Goal: Book appointment/travel/reservation

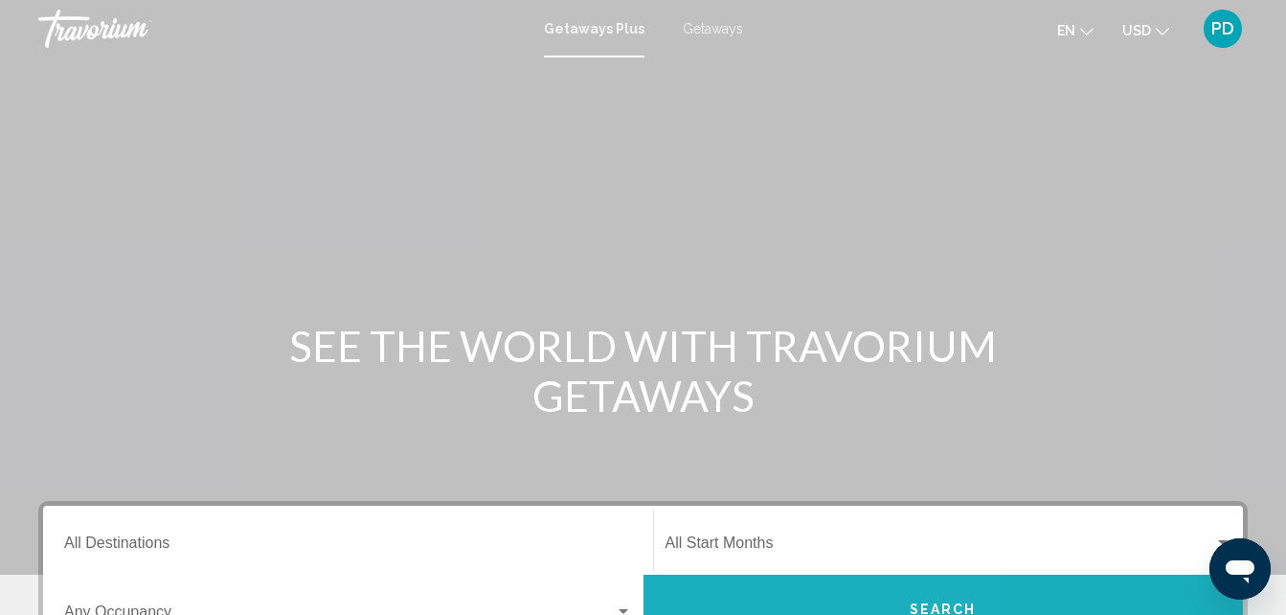
click at [758, 591] on button "Search" at bounding box center [943, 608] width 600 height 69
click at [924, 591] on button "Search" at bounding box center [943, 608] width 600 height 69
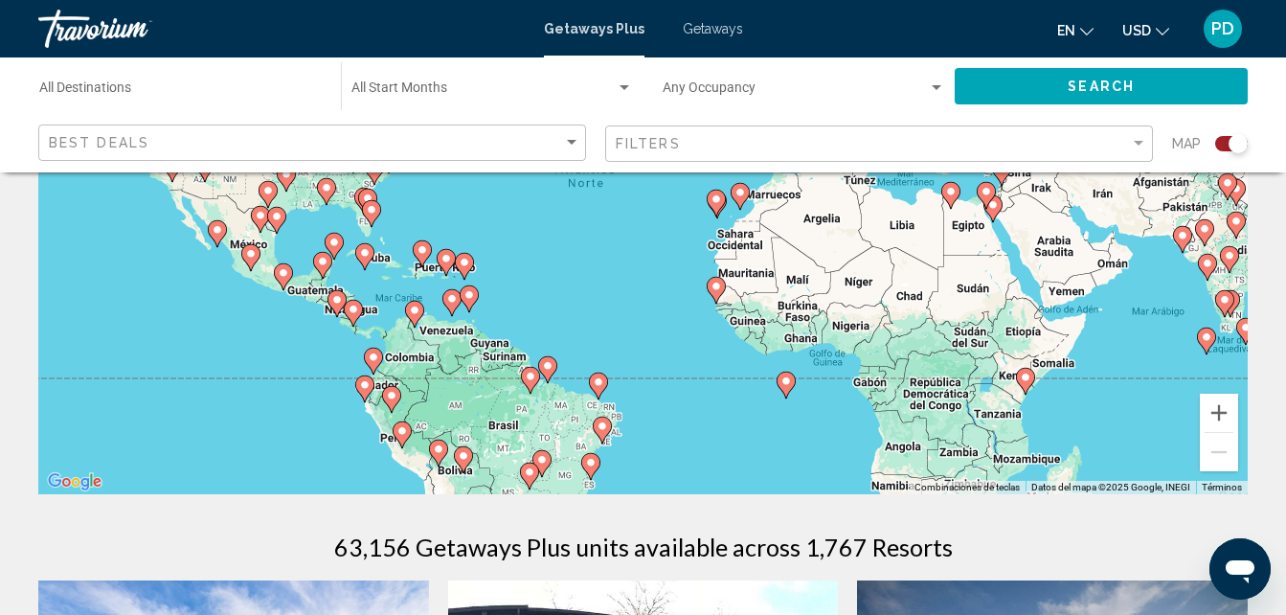
scroll to position [298, 0]
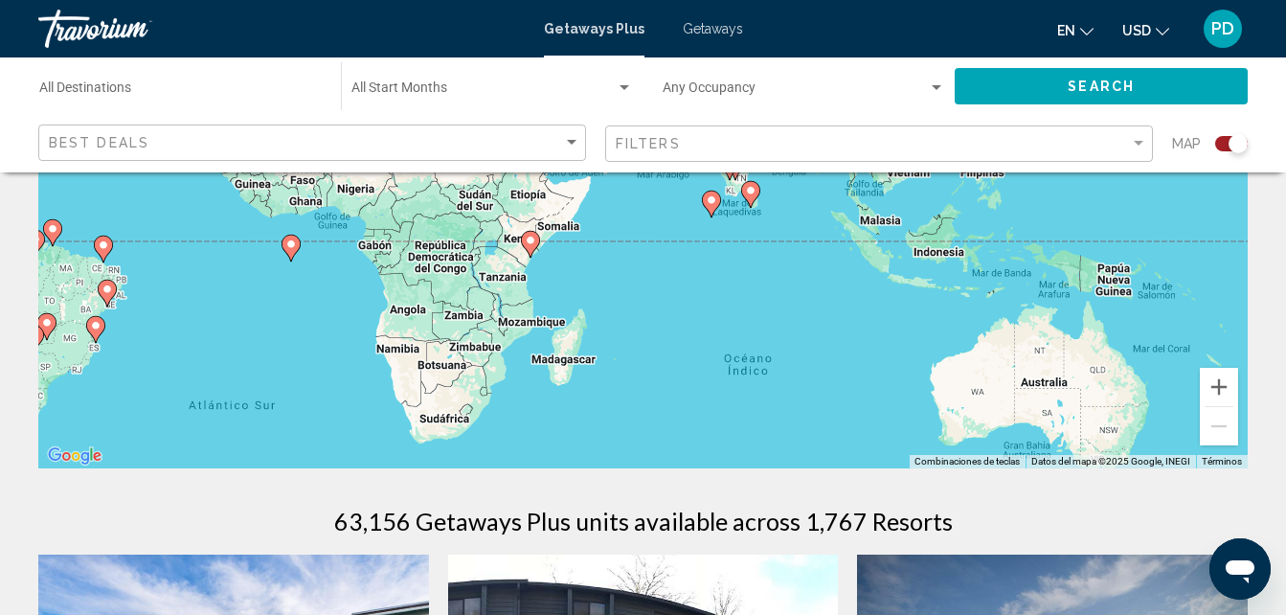
drag, startPoint x: 1024, startPoint y: 304, endPoint x: 526, endPoint y: 193, distance: 510.9
click at [526, 193] on div "Para activar la función de arrastre con el teclado, pulsa Alt + Intro. Cuando h…" at bounding box center [642, 181] width 1209 height 574
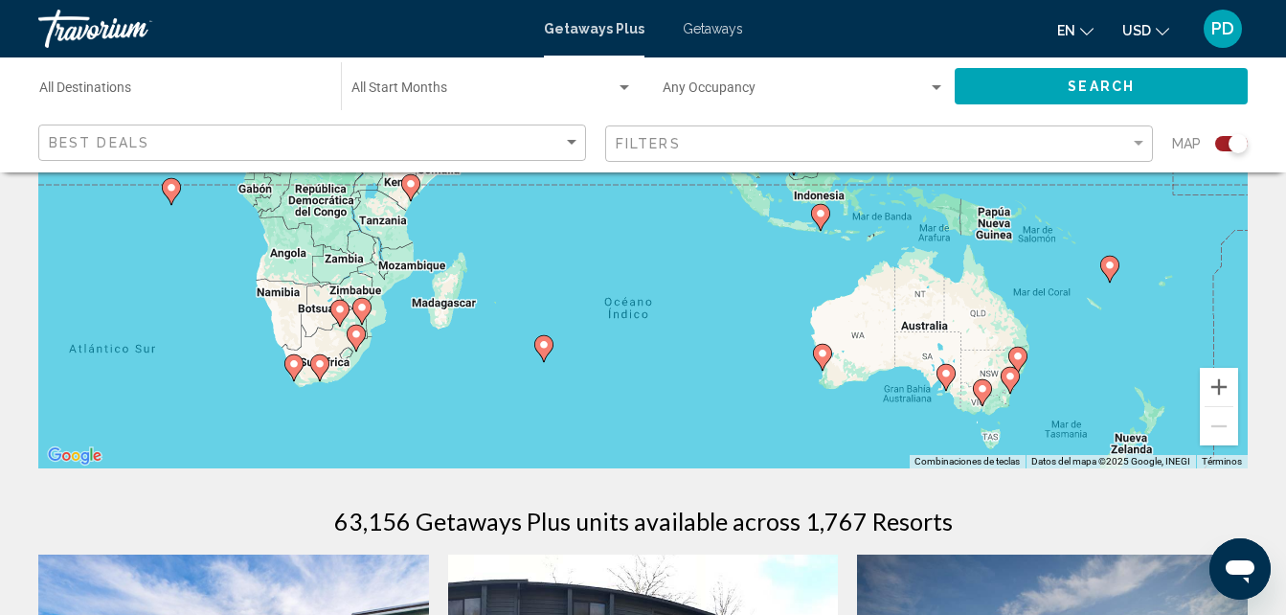
drag, startPoint x: 758, startPoint y: 273, endPoint x: 634, endPoint y: 211, distance: 139.1
click at [634, 211] on div "Para activar la función de arrastre con el teclado, pulsa Alt + Intro. Cuando h…" at bounding box center [642, 181] width 1209 height 574
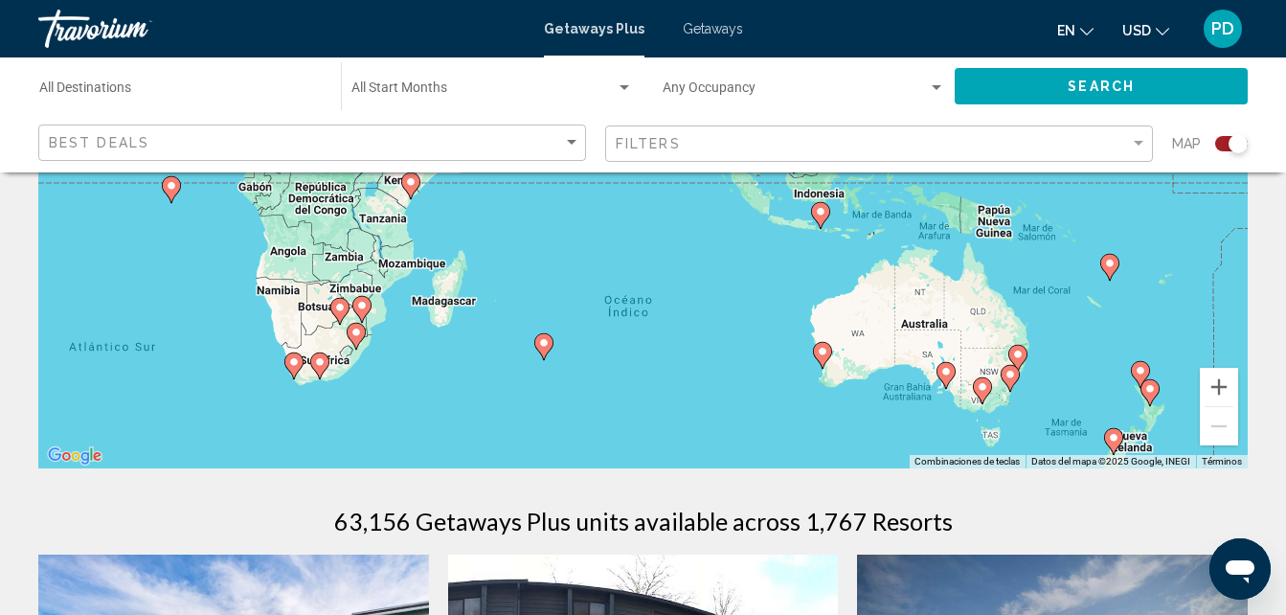
click at [634, 260] on div "Para activar la función de arrastre con el teclado, pulsa Alt + Intro. Cuando h…" at bounding box center [642, 181] width 1209 height 574
click at [542, 350] on icon "Main content" at bounding box center [542, 346] width 17 height 25
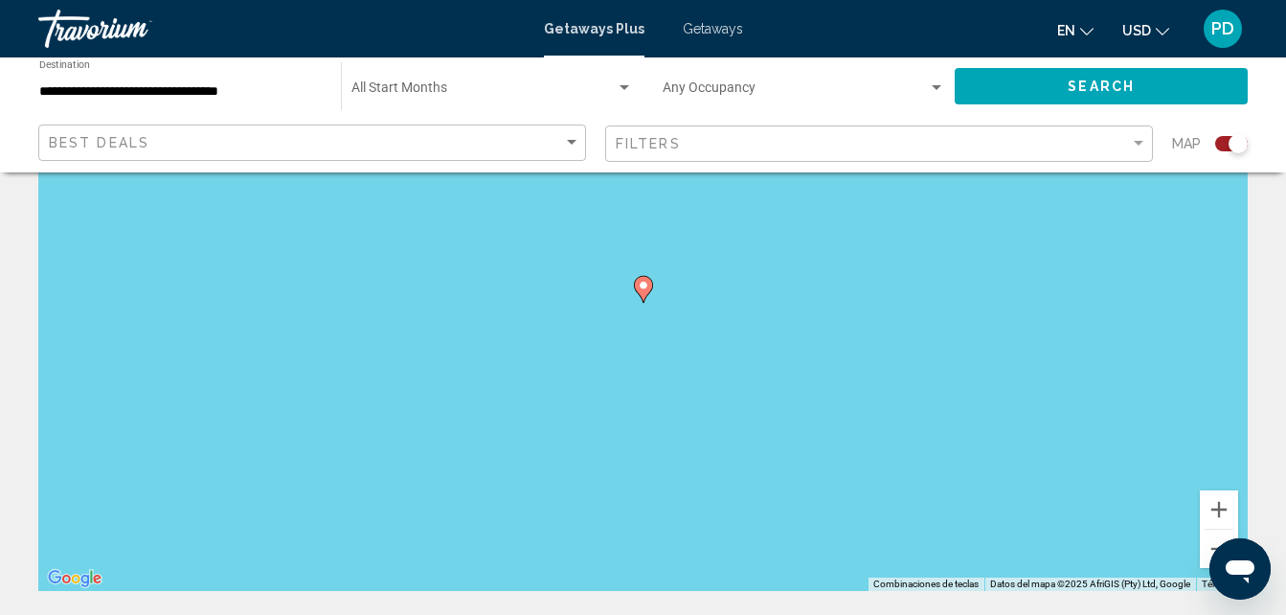
scroll to position [123, 0]
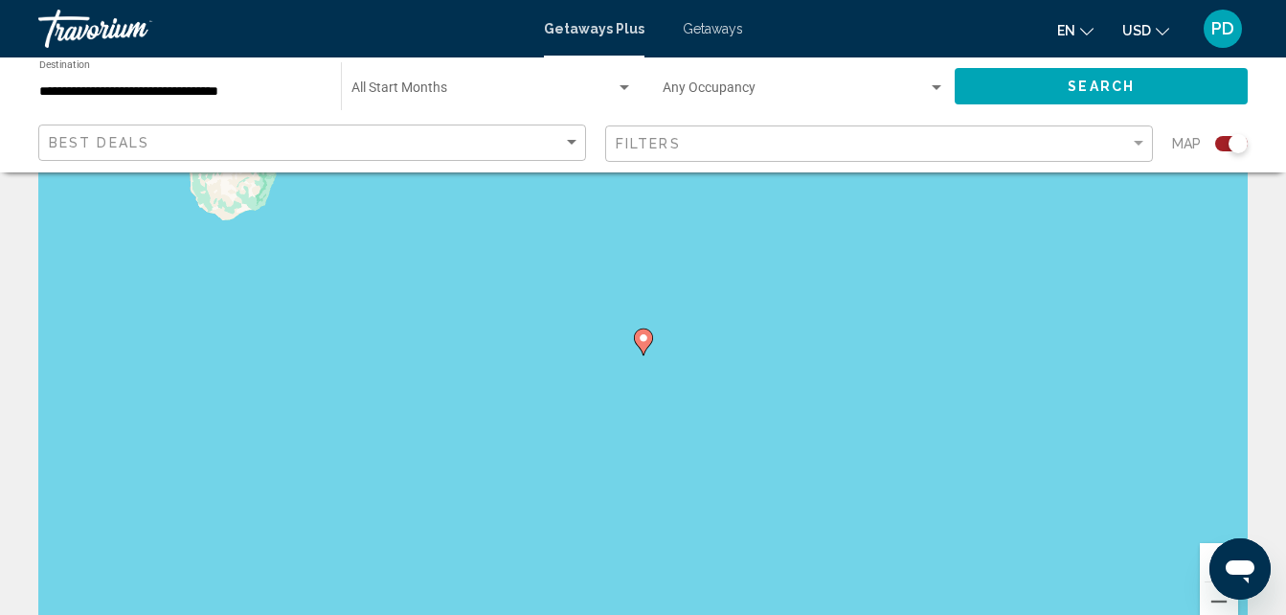
click at [640, 340] on image "Main content" at bounding box center [642, 337] width 11 height 11
type input "**********"
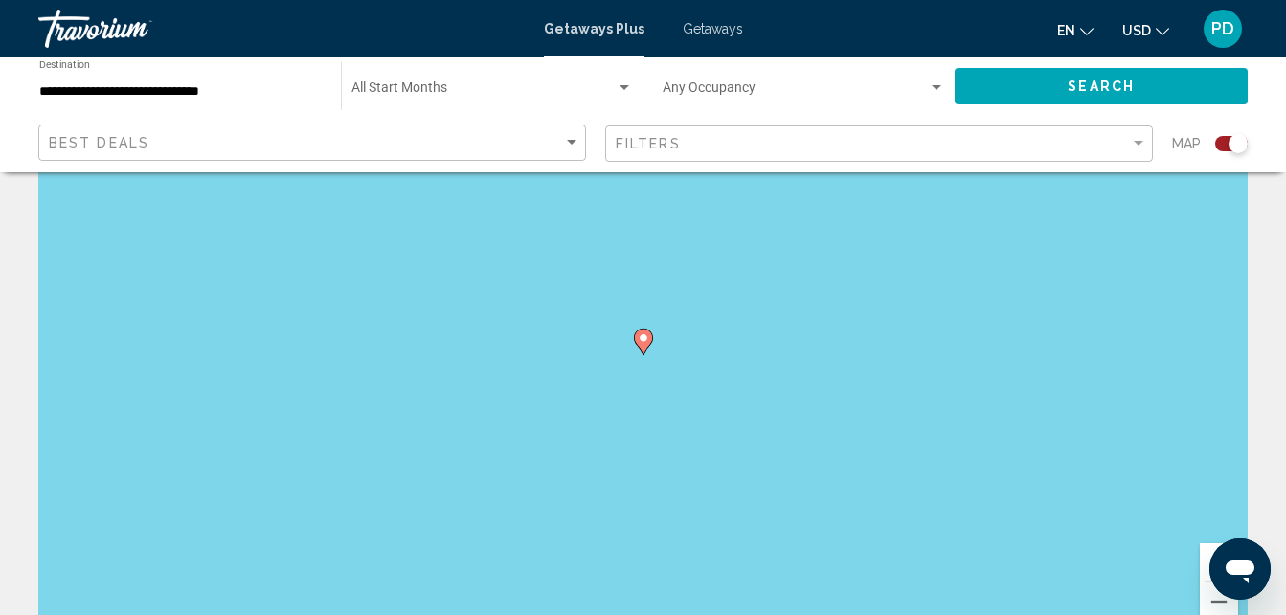
click at [640, 340] on image "Main content" at bounding box center [642, 337] width 11 height 11
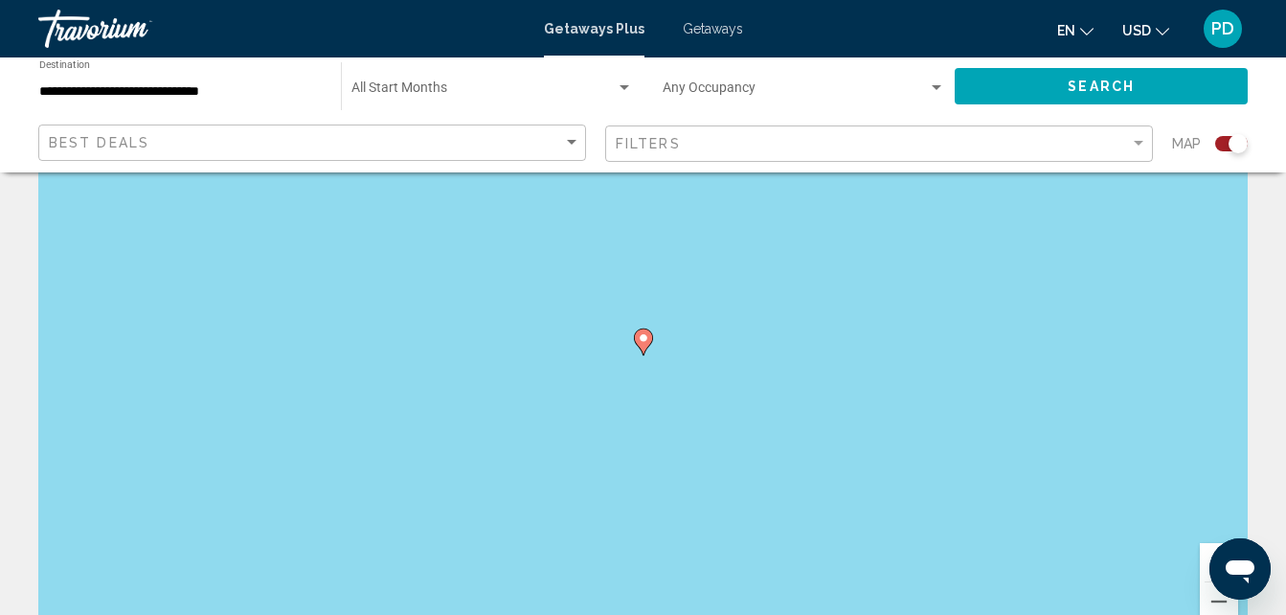
click at [640, 340] on image "Main content" at bounding box center [642, 337] width 11 height 11
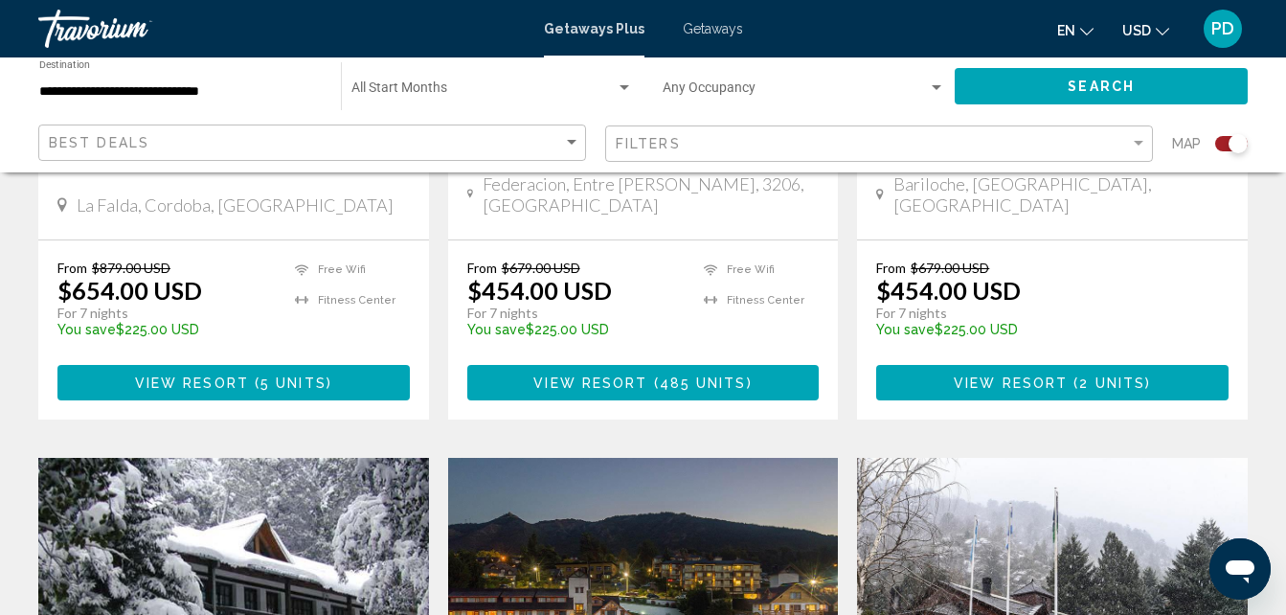
scroll to position [1083, 0]
